Goal: Communication & Community: Answer question/provide support

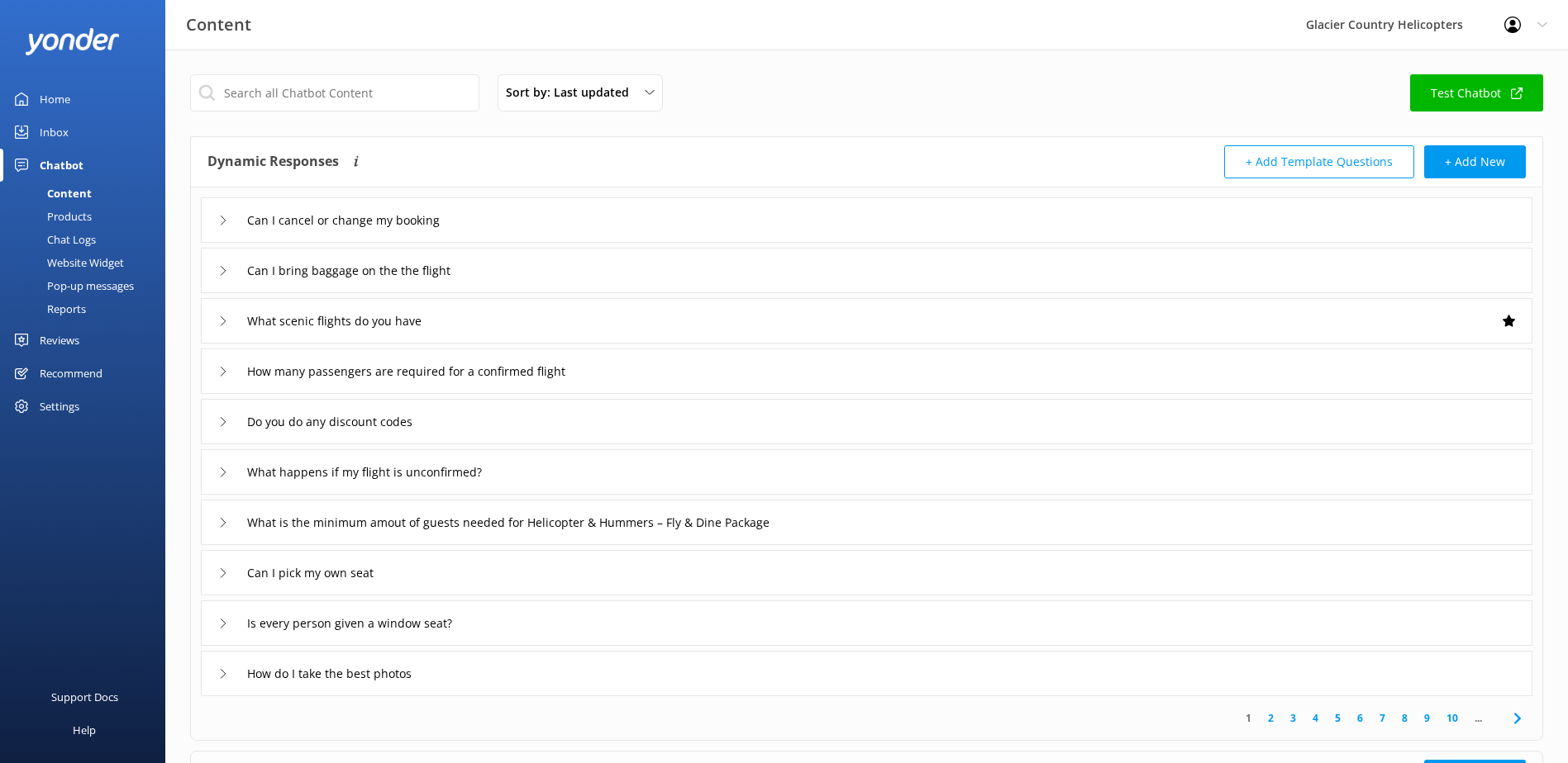
click at [42, 130] on div "Inbox" at bounding box center [54, 132] width 29 height 33
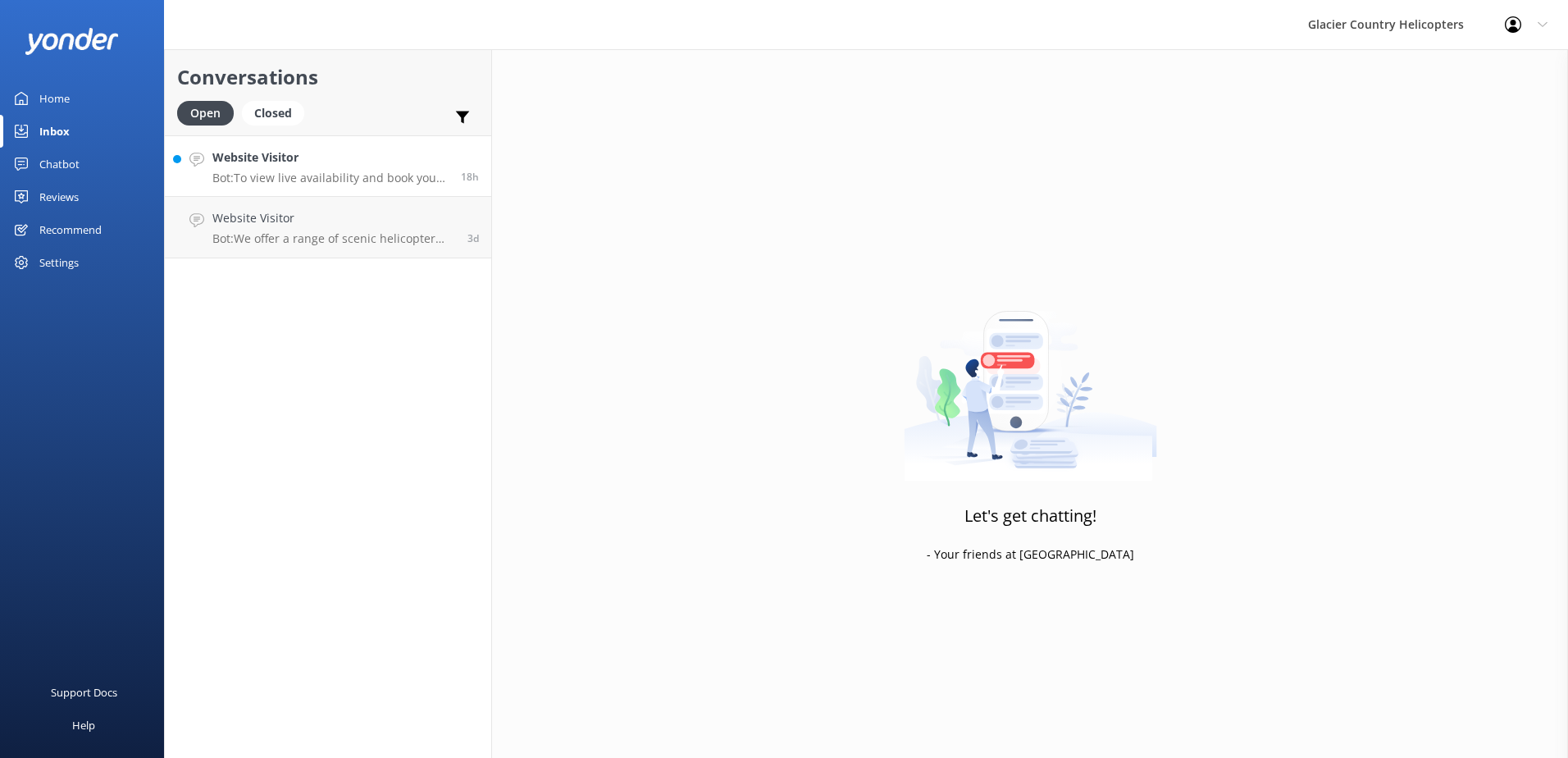
click at [284, 173] on p "Bot: To view live availability and book your tour, please visit: [URL][DOMAIN_N…" at bounding box center [331, 178] width 237 height 15
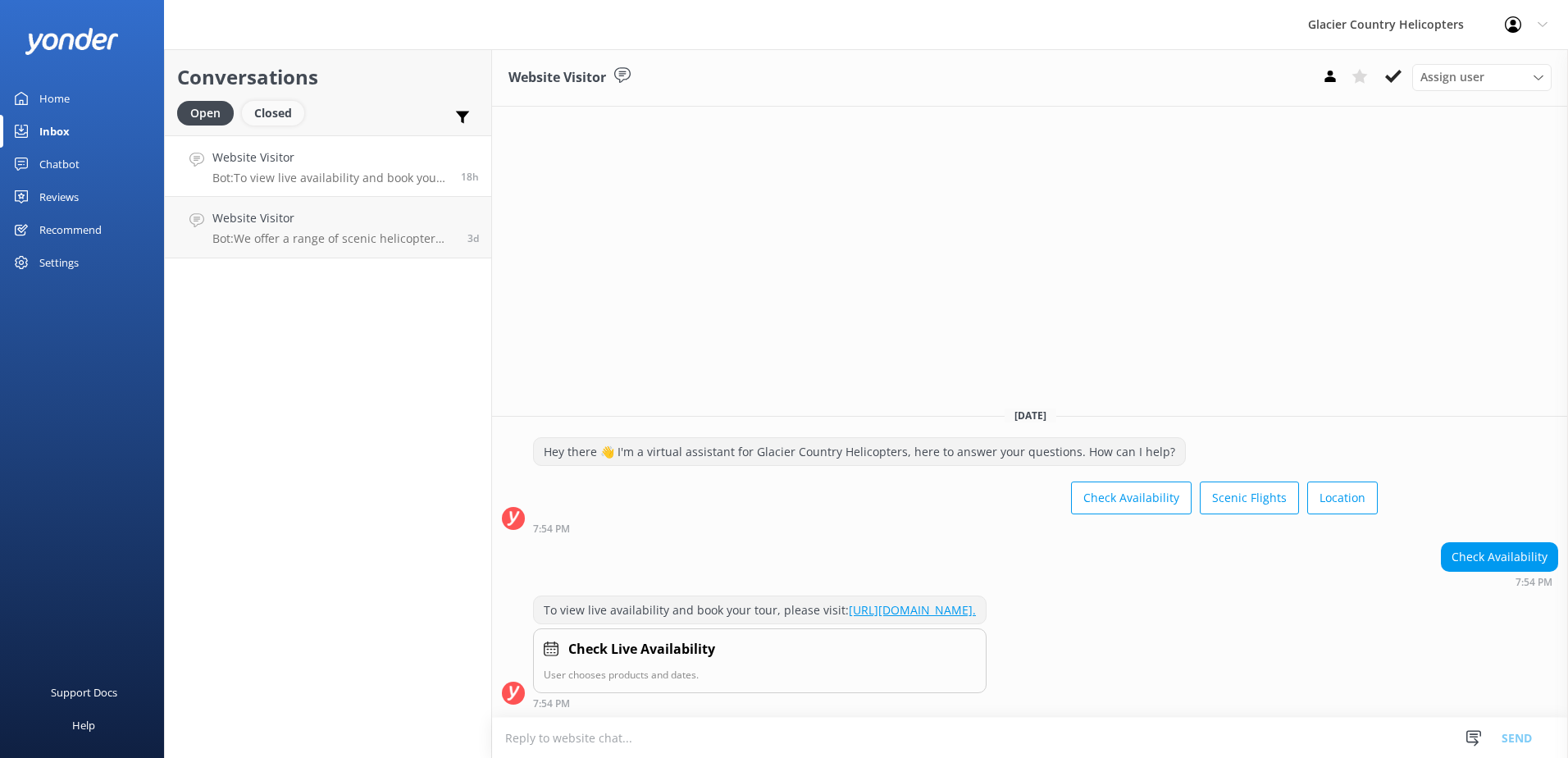
click at [269, 117] on div "Closed" at bounding box center [272, 113] width 62 height 25
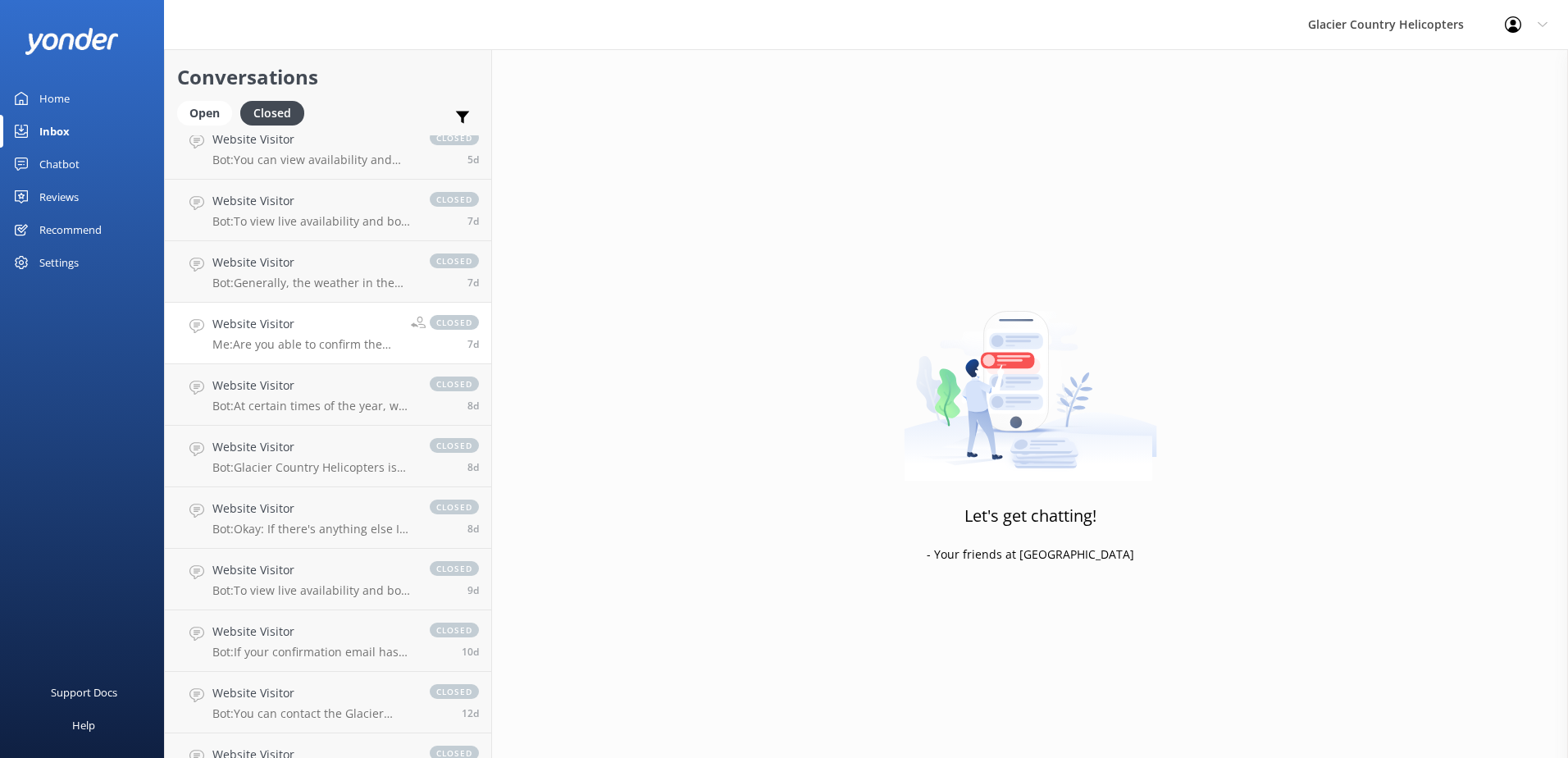
scroll to position [115, 0]
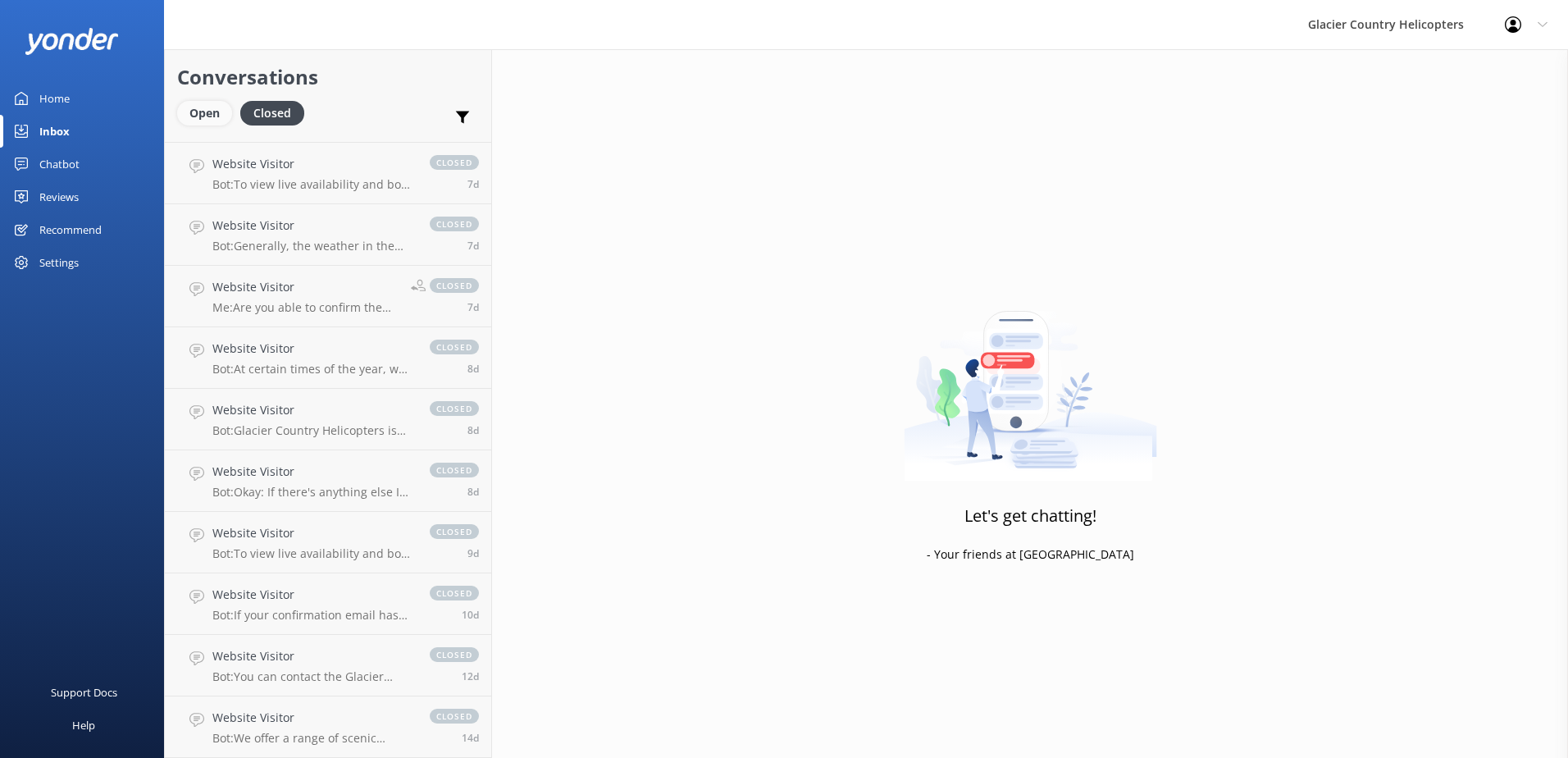
click at [217, 118] on div "Open" at bounding box center [204, 113] width 55 height 25
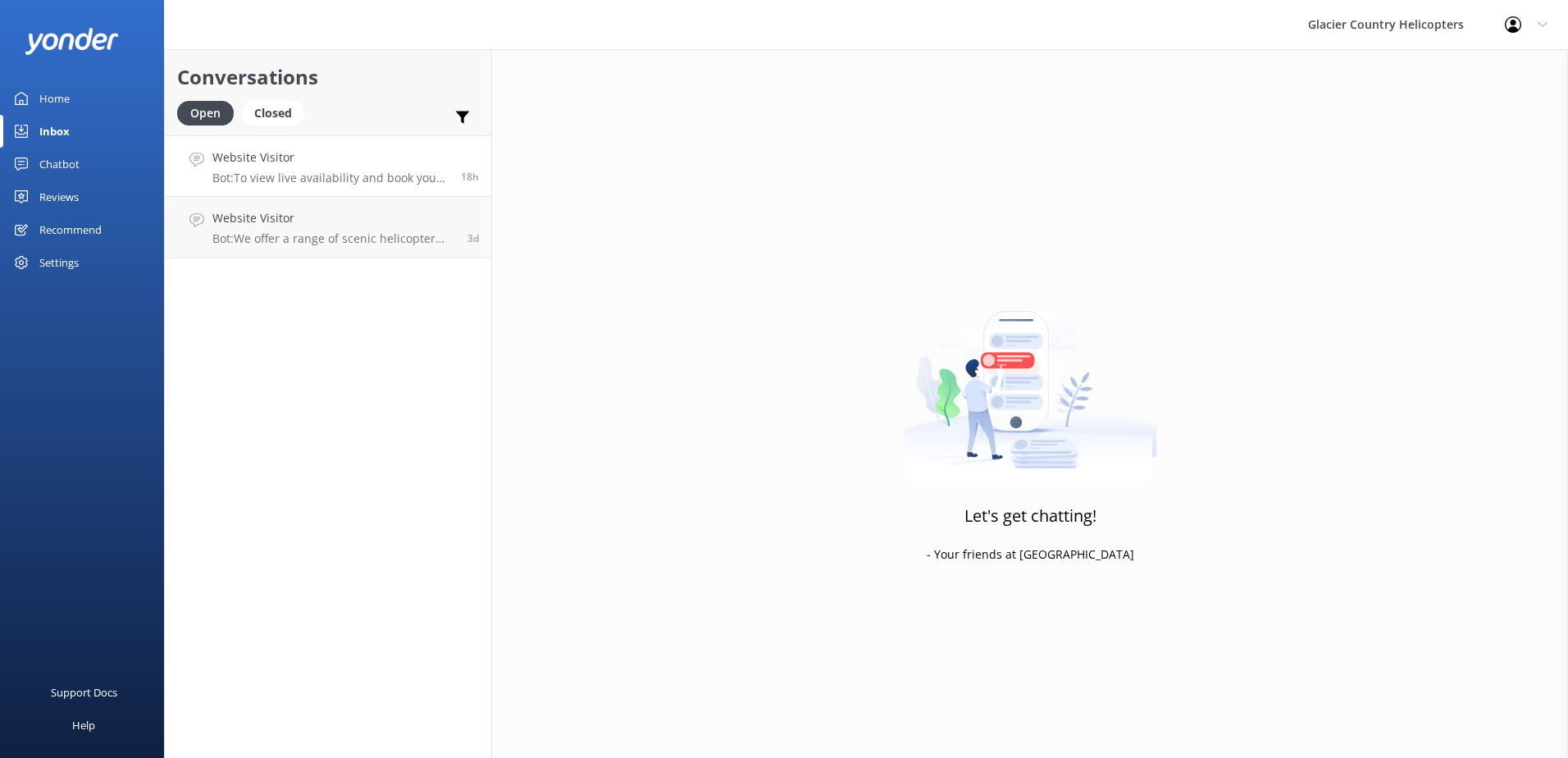
click at [349, 174] on p "Bot: To view live availability and book your tour, please visit: [URL][DOMAIN_N…" at bounding box center [331, 178] width 237 height 15
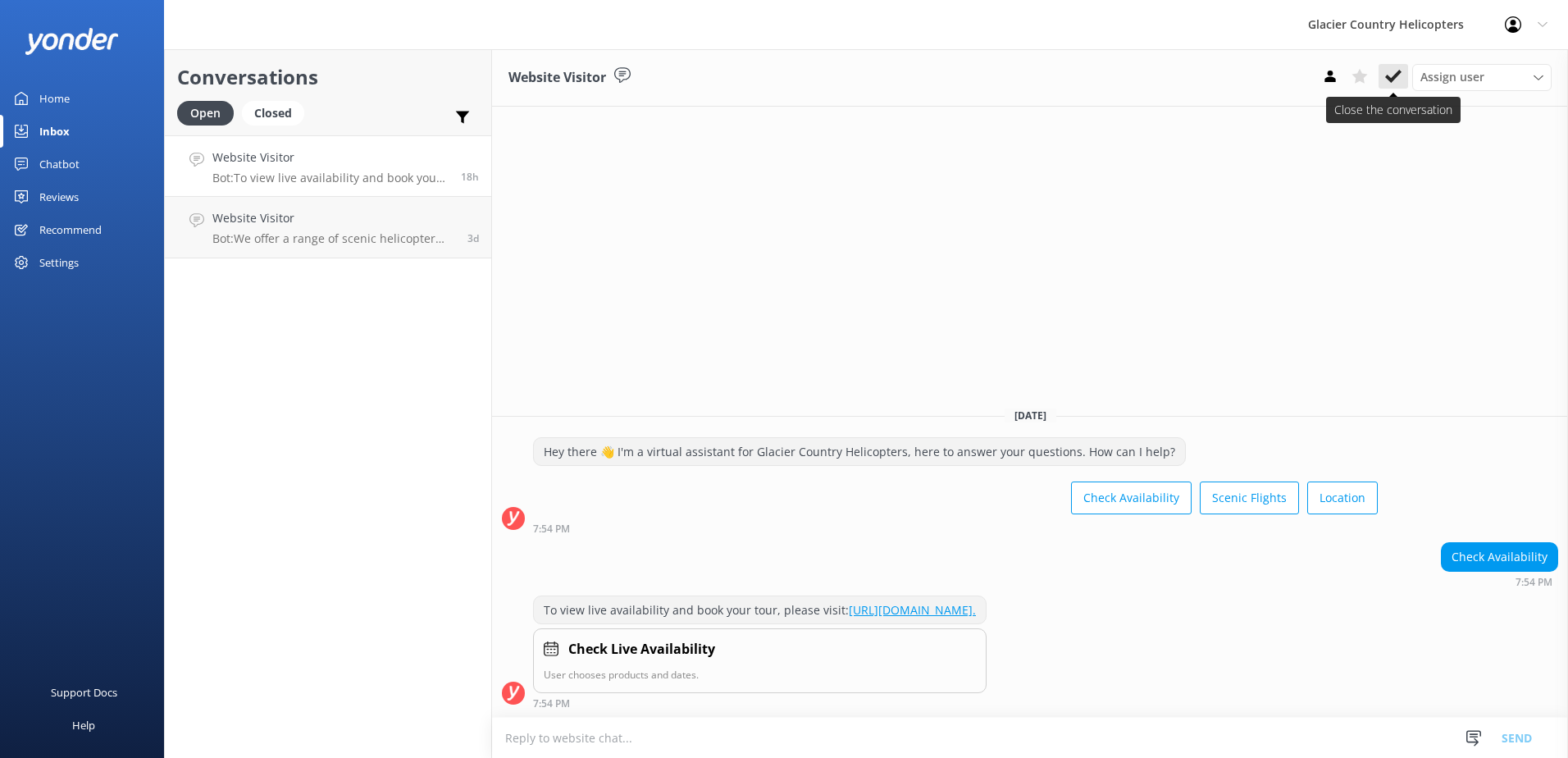
click at [1384, 79] on button at bounding box center [1393, 76] width 30 height 25
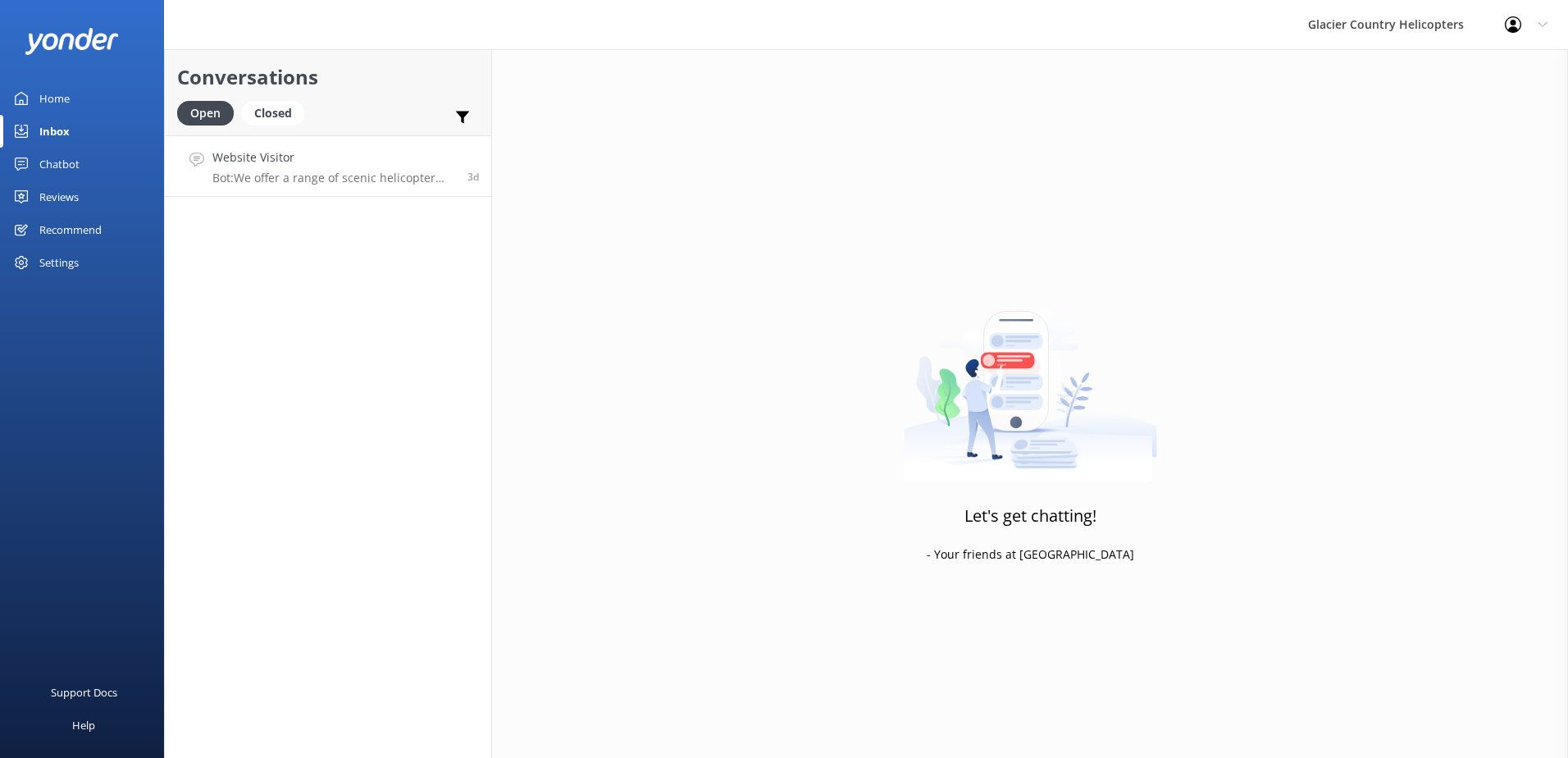
click at [350, 181] on p "Bot: We offer a range of scenic helicopter flights over the glaciers, ranging f…" at bounding box center [334, 178] width 243 height 15
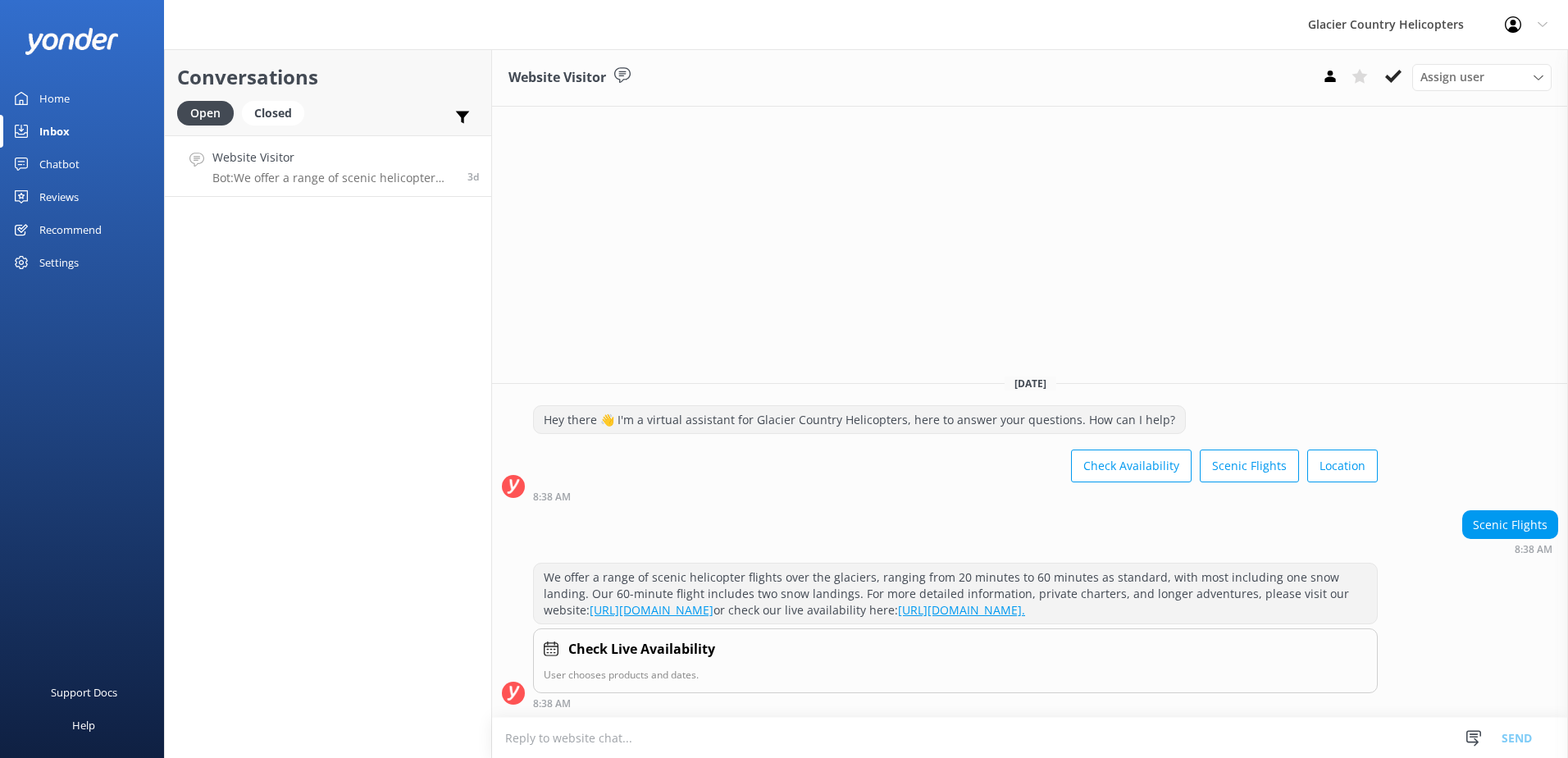
click at [339, 159] on h4 "Website Visitor" at bounding box center [334, 157] width 243 height 18
click at [1396, 80] on icon at bounding box center [1393, 76] width 16 height 16
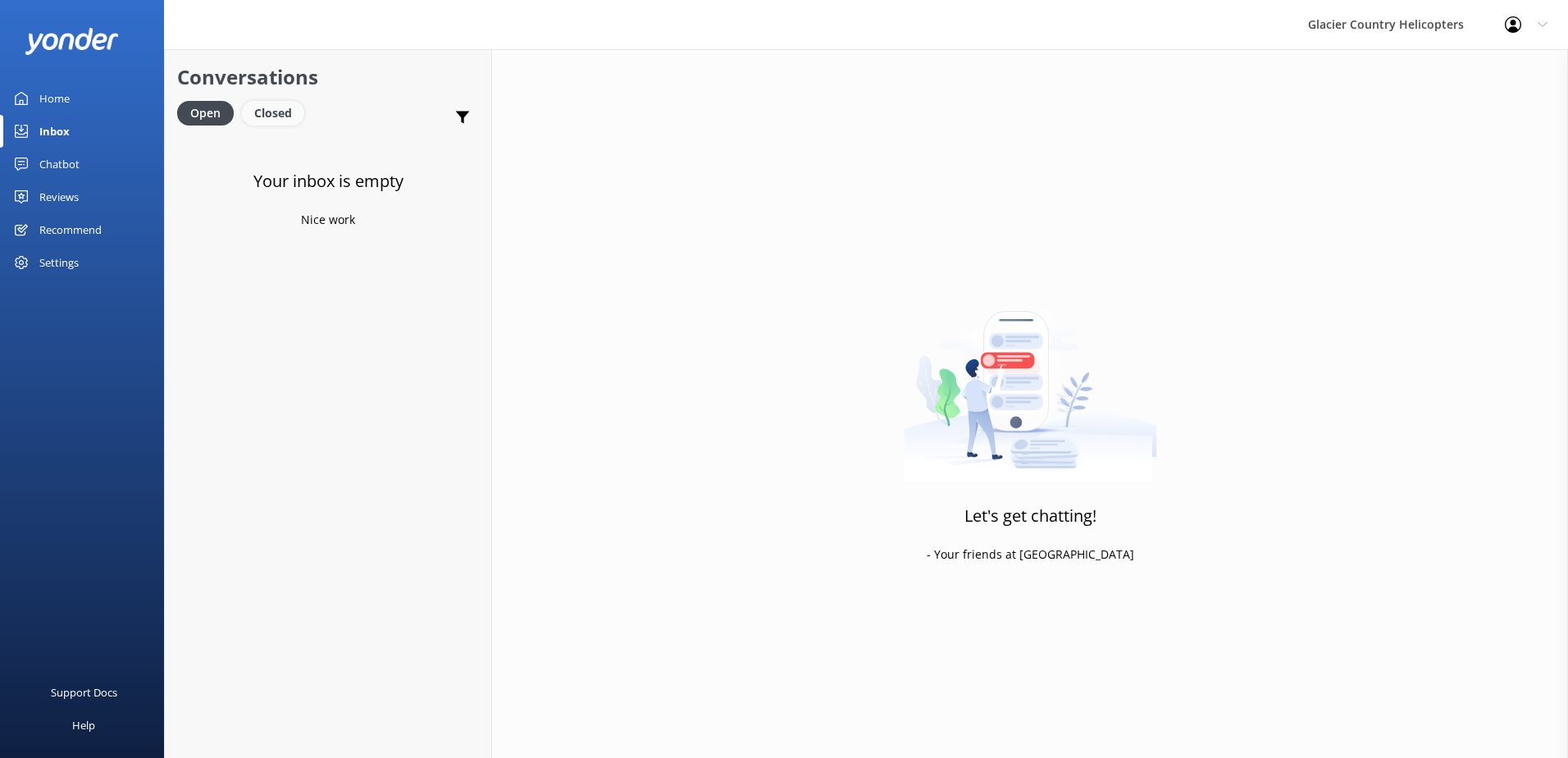
click at [295, 119] on div "Closed" at bounding box center [272, 113] width 62 height 25
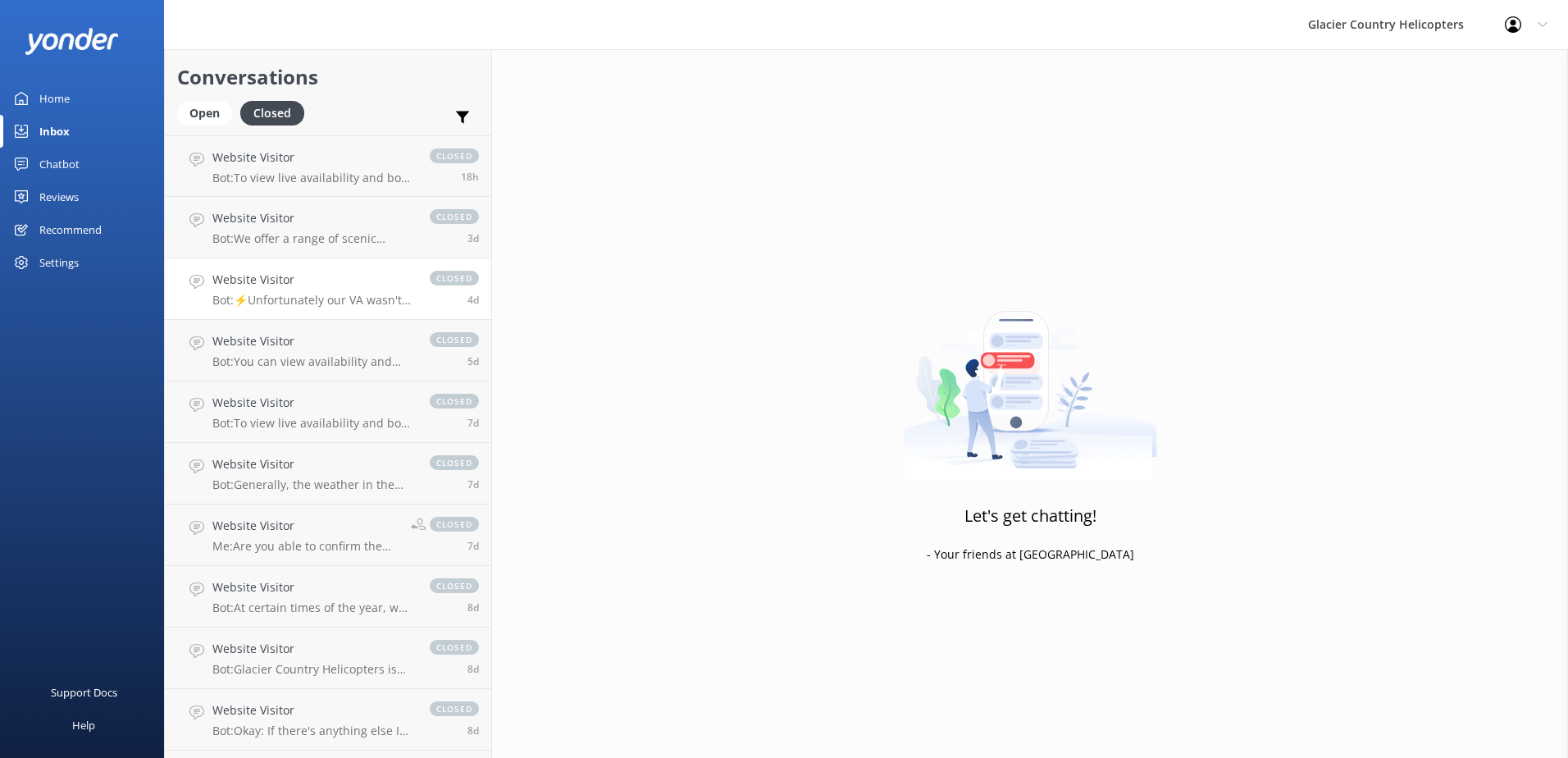
click at [368, 280] on h4 "Website Visitor" at bounding box center [313, 279] width 201 height 18
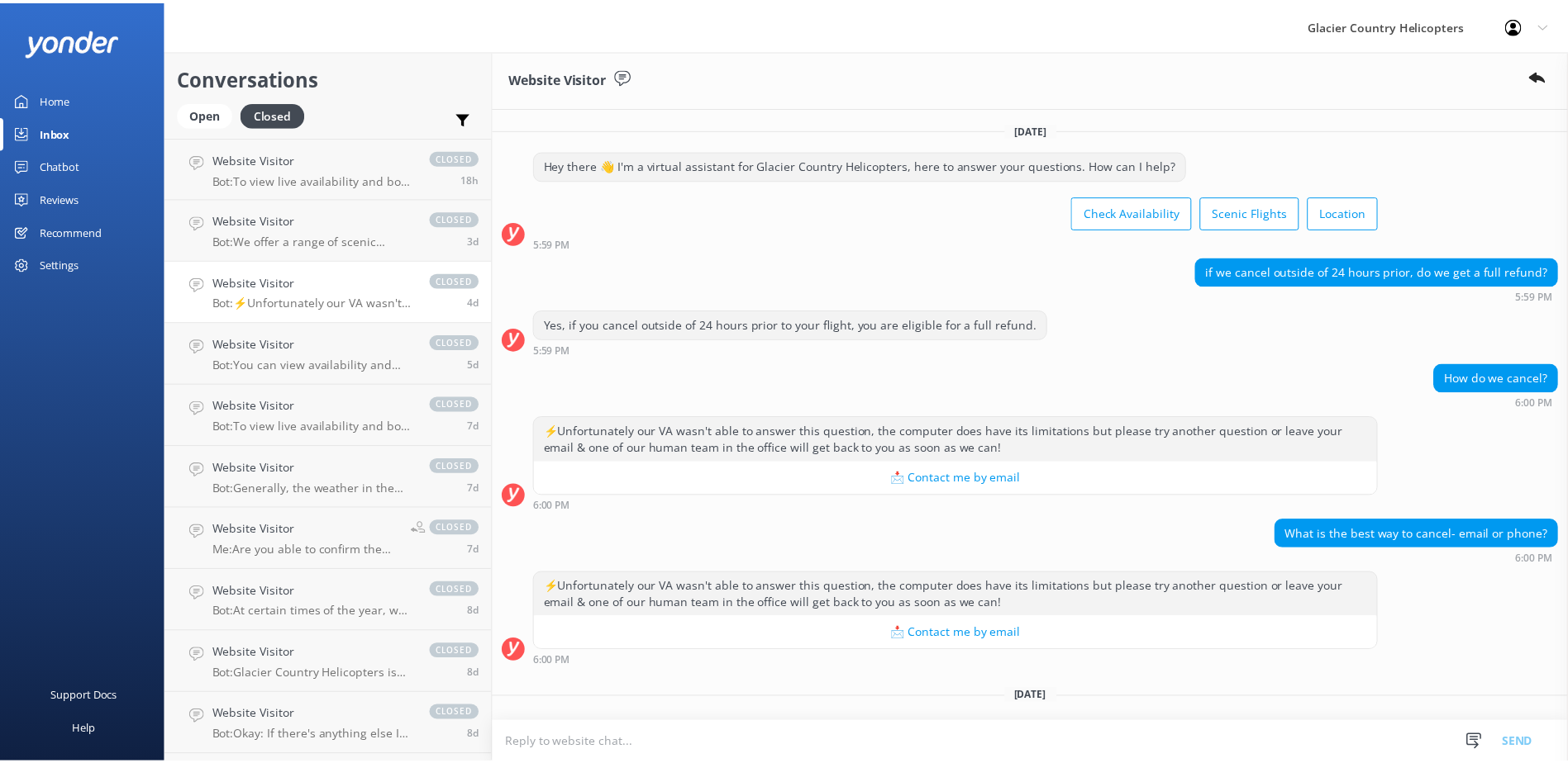
scroll to position [32, 0]
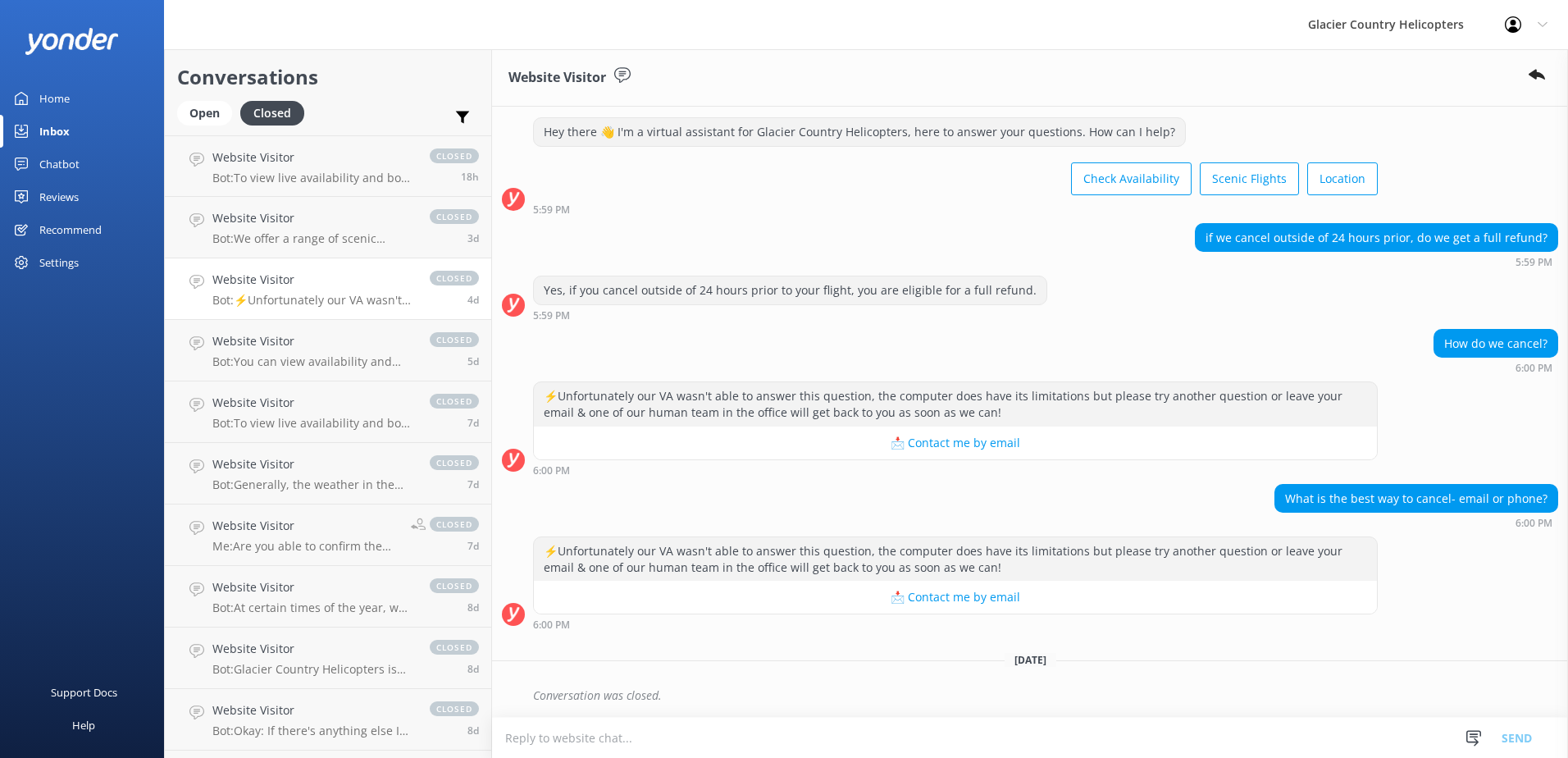
click at [68, 106] on div "Home" at bounding box center [55, 98] width 31 height 32
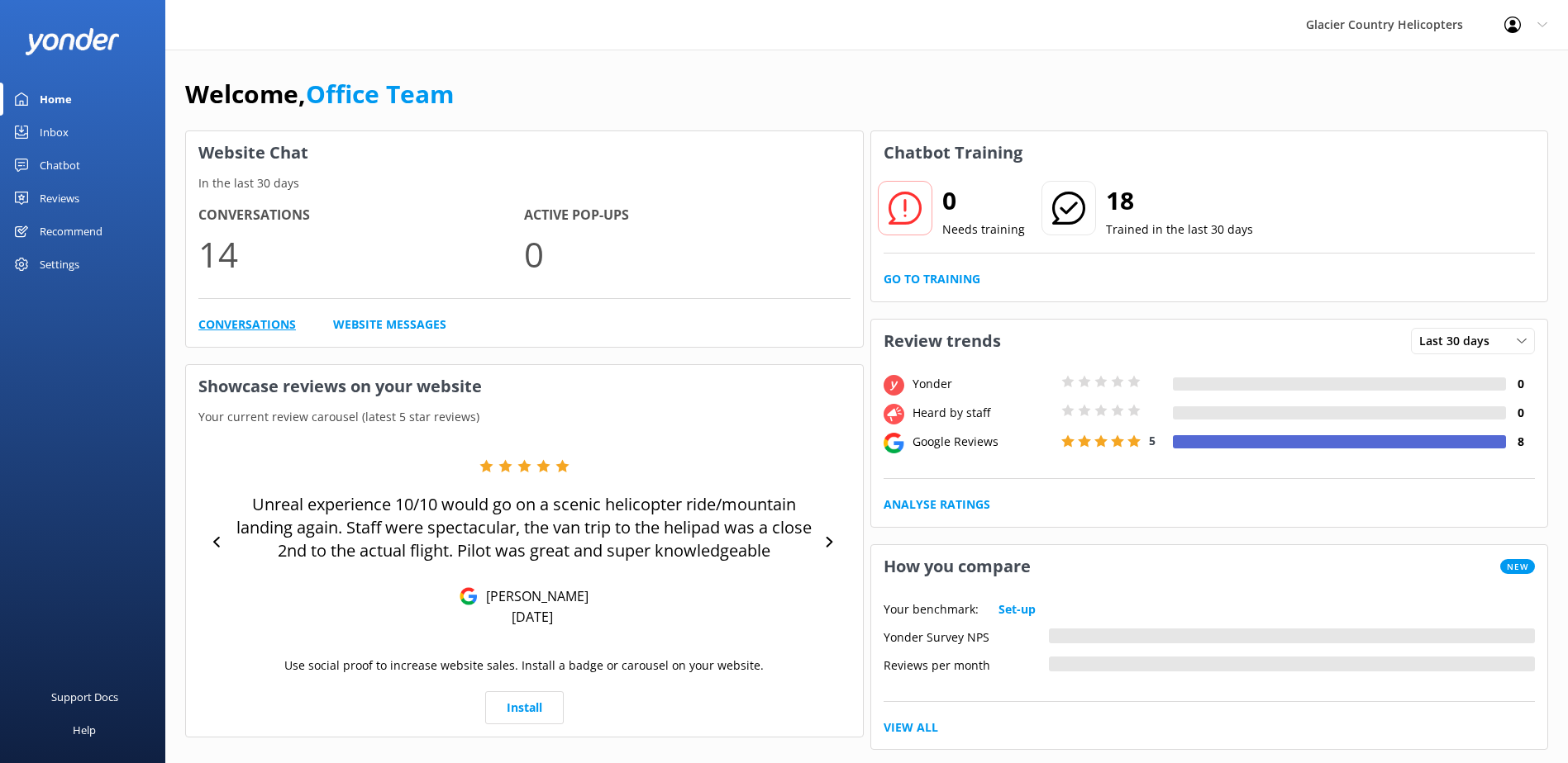
click at [275, 324] on link "Conversations" at bounding box center [246, 324] width 97 height 18
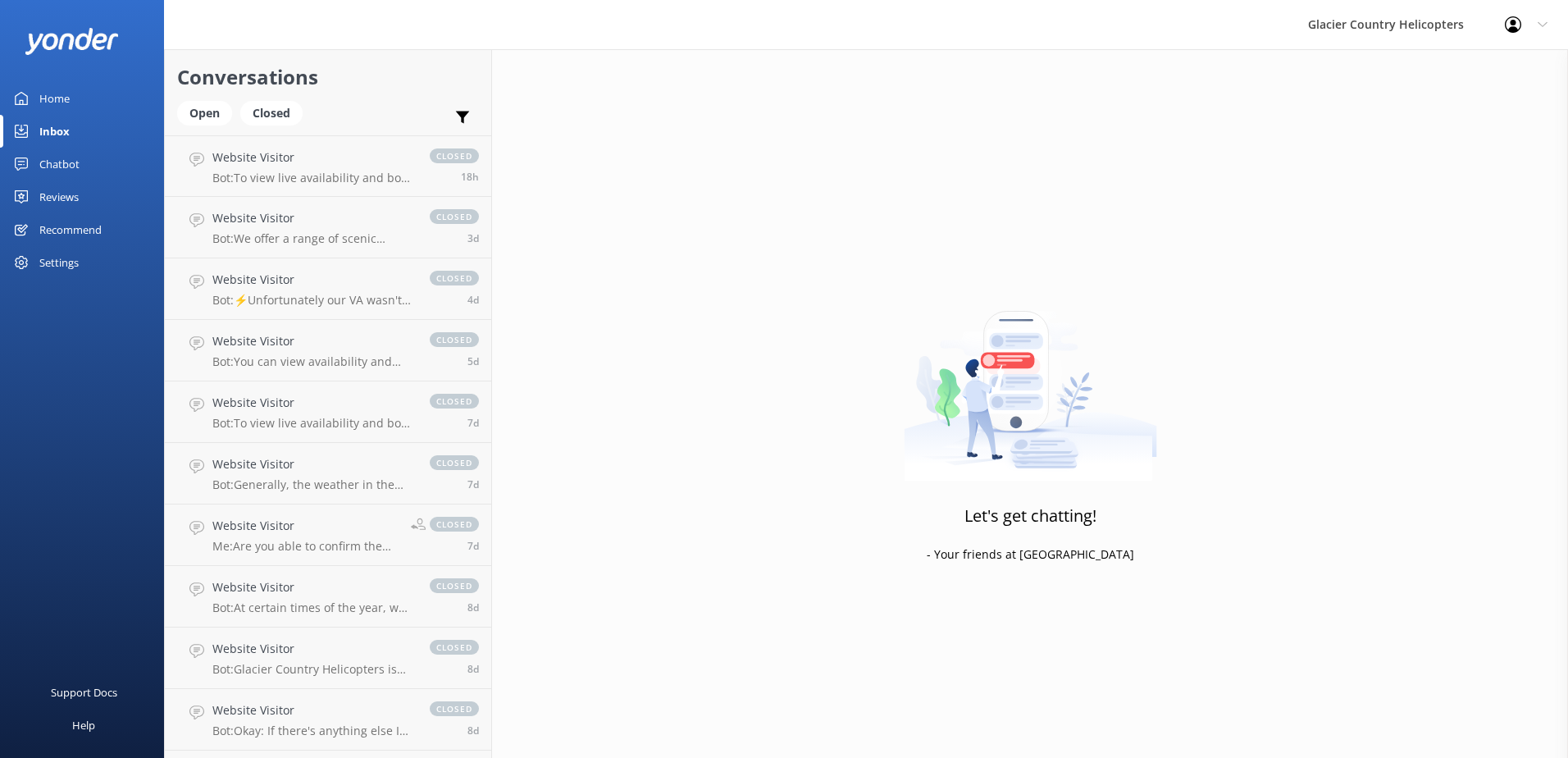
click at [55, 97] on div "Home" at bounding box center [55, 98] width 31 height 32
